Goal: Navigation & Orientation: Understand site structure

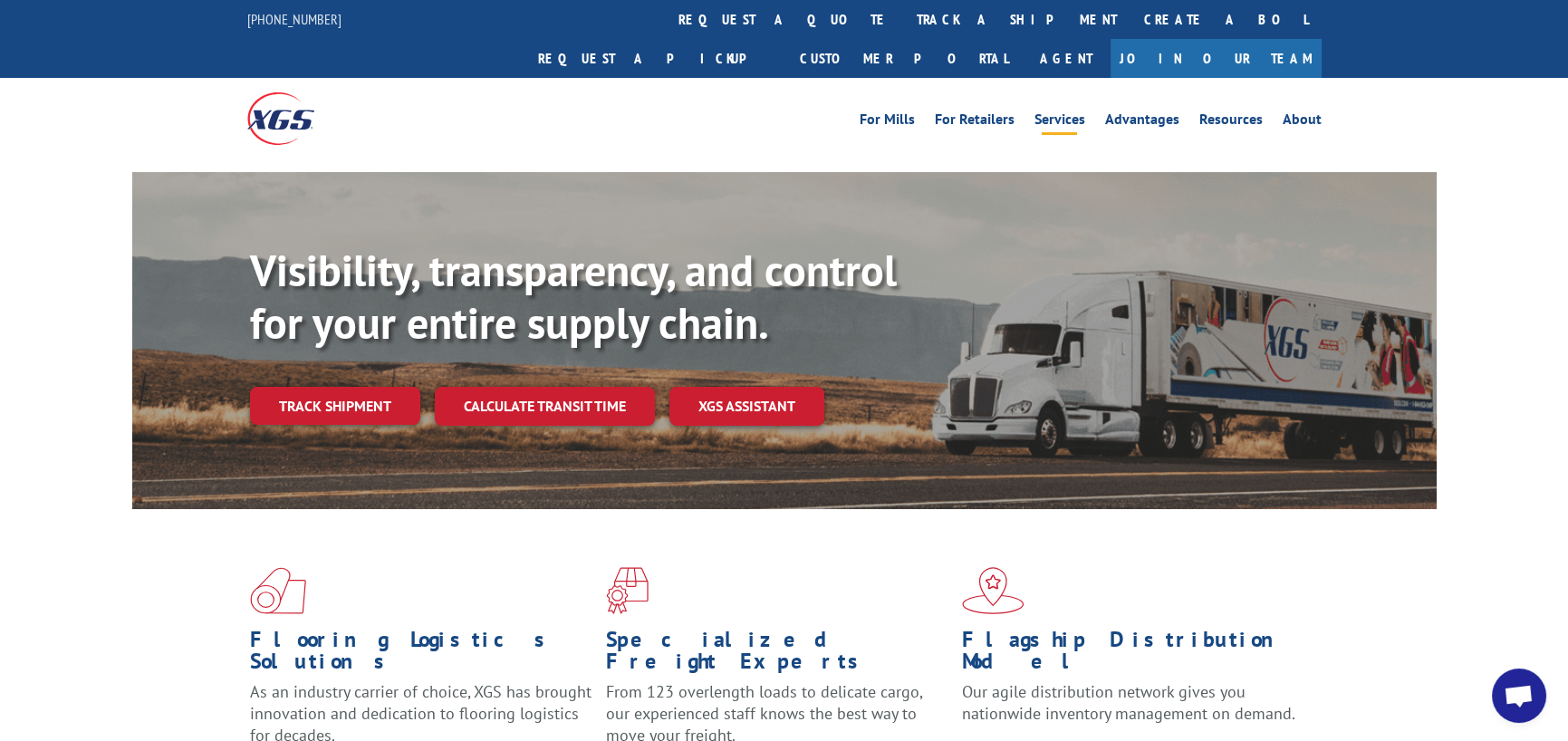
click at [1075, 113] on link "Services" at bounding box center [1059, 123] width 50 height 20
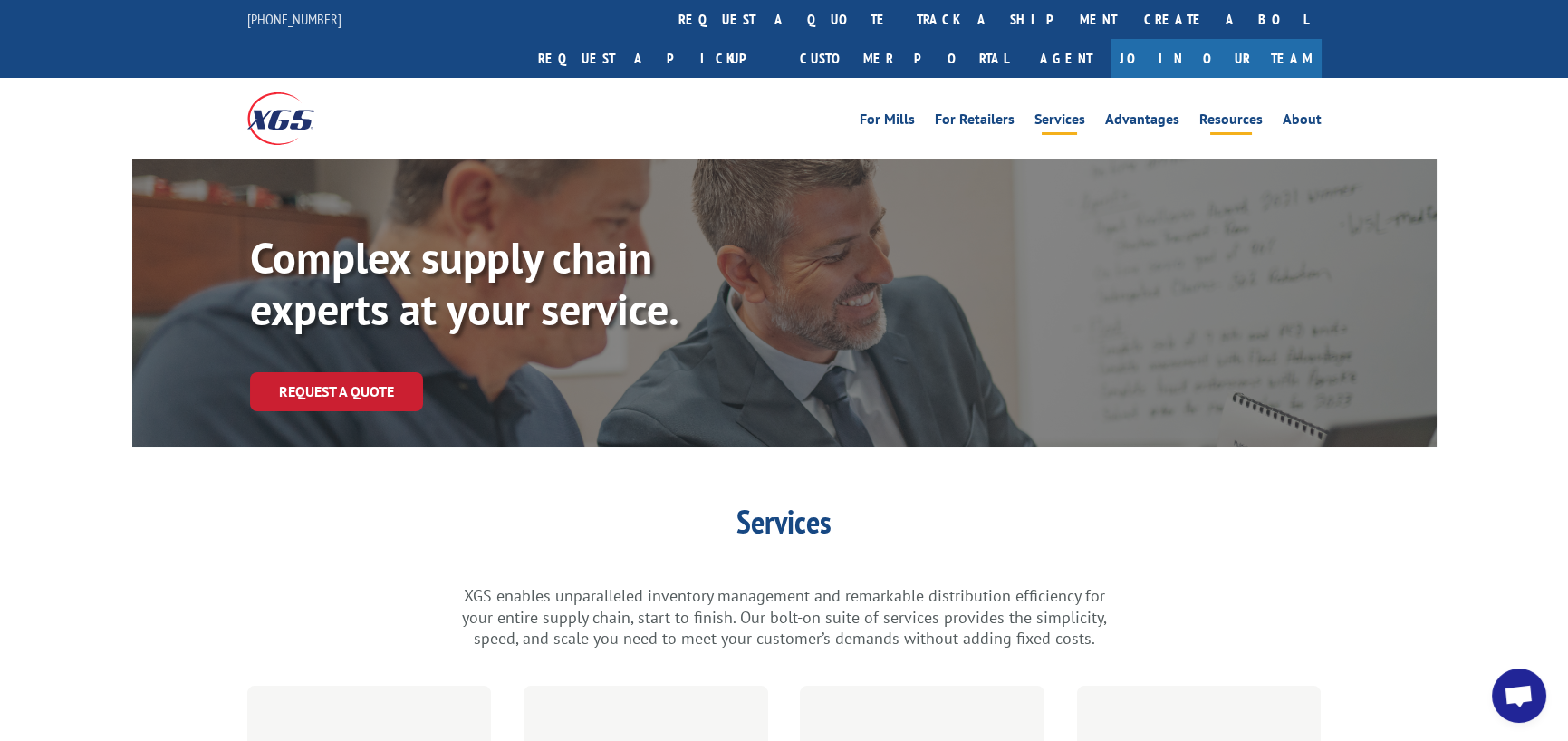
click at [1204, 113] on link "Resources" at bounding box center [1230, 123] width 63 height 20
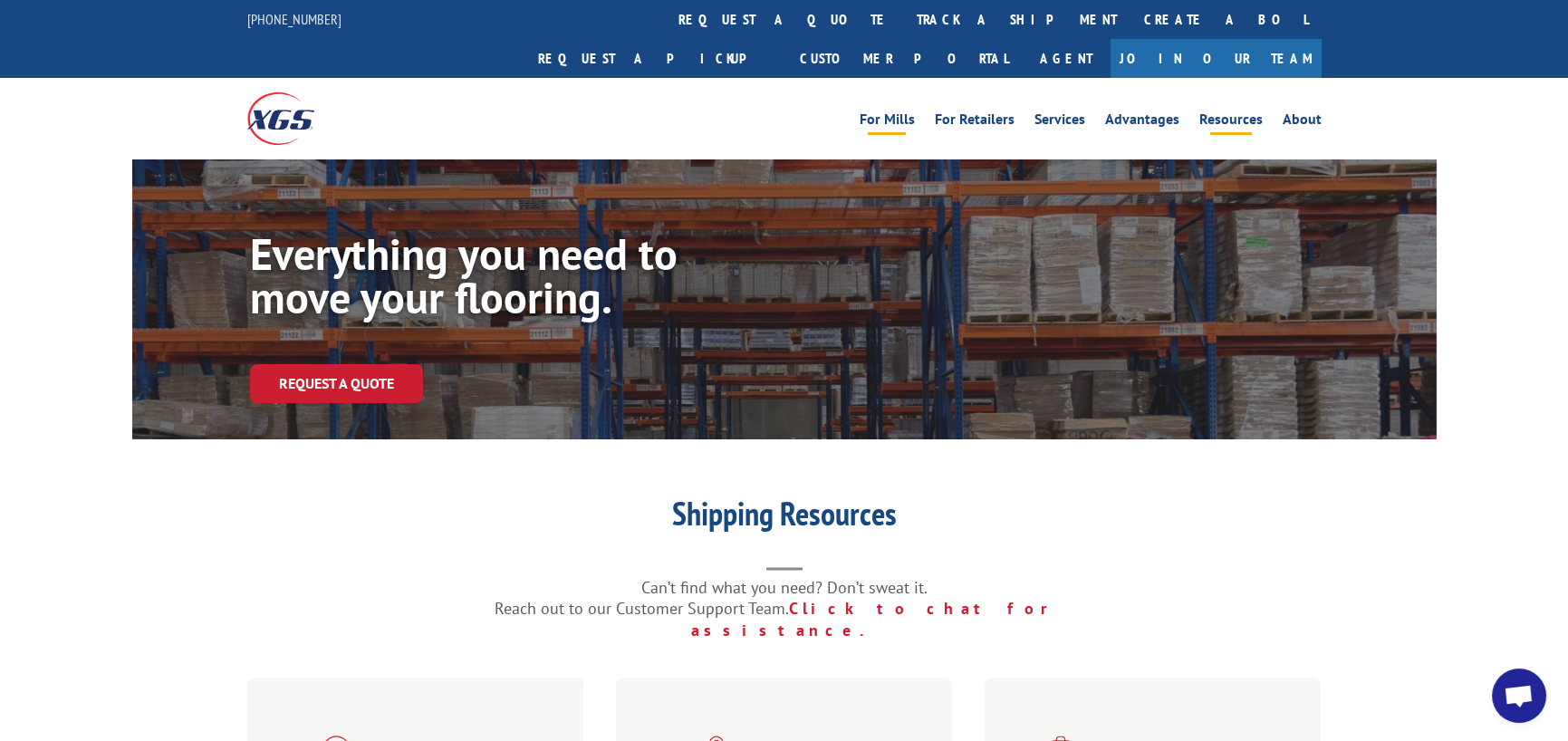
click at [892, 113] on link "For Mills" at bounding box center [887, 123] width 55 height 20
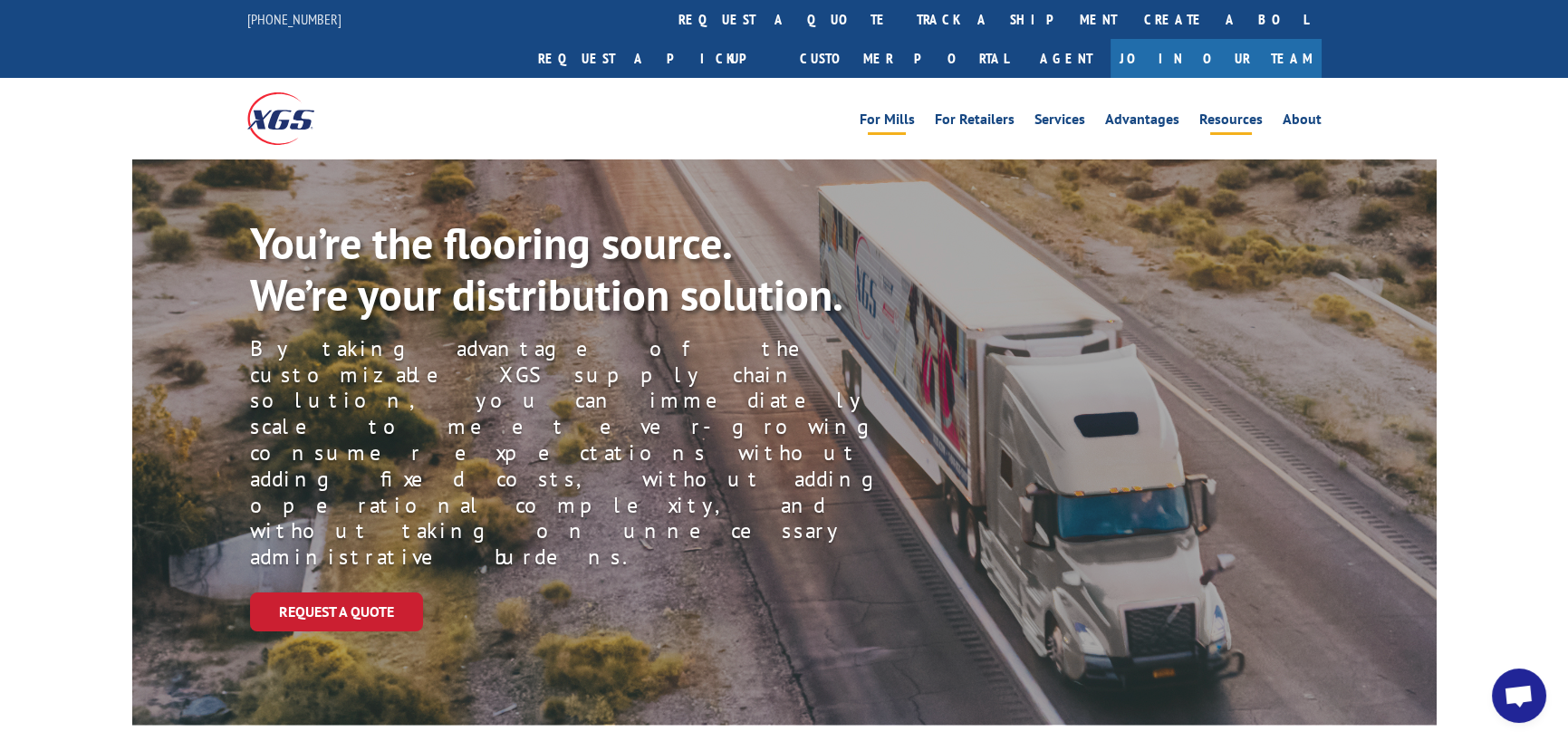
click at [1241, 113] on link "Resources" at bounding box center [1230, 123] width 63 height 20
